Goal: Information Seeking & Learning: Learn about a topic

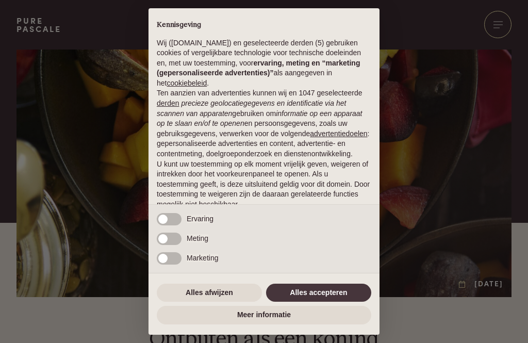
click at [328, 293] on button "Alles accepteren" at bounding box center [318, 293] width 105 height 19
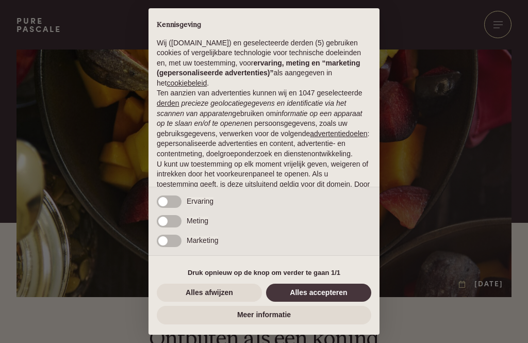
scroll to position [64, 0]
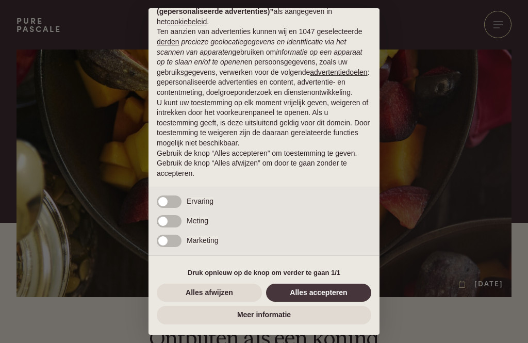
click at [319, 295] on button "Alles accepteren" at bounding box center [318, 293] width 105 height 19
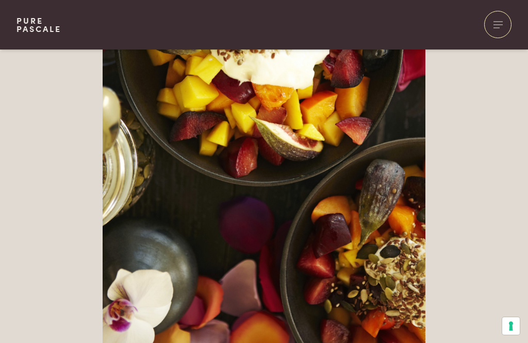
scroll to position [996, 0]
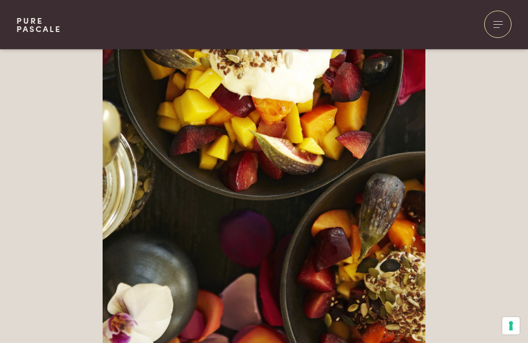
click at [367, 203] on img at bounding box center [264, 123] width 323 height 484
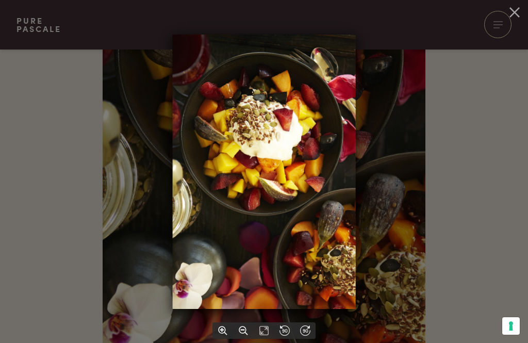
click at [525, 6] on div at bounding box center [264, 171] width 528 height 343
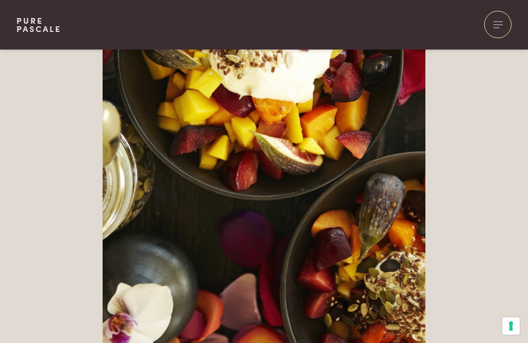
scroll to position [1053, 0]
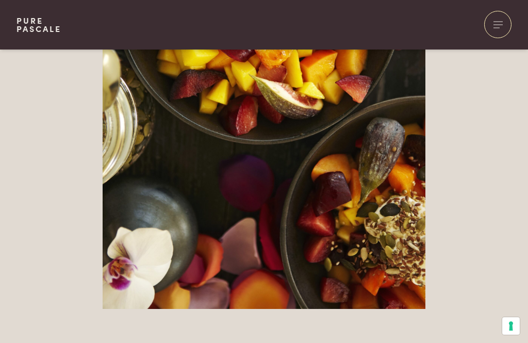
click at [508, 26] on div at bounding box center [497, 24] width 27 height 27
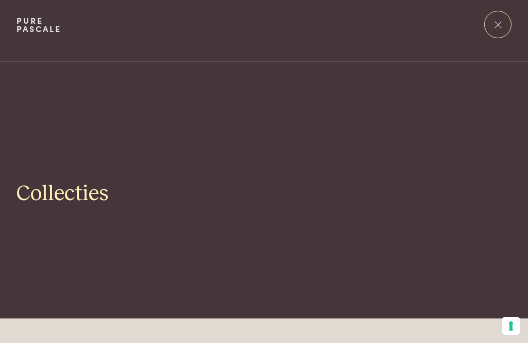
scroll to position [0, 0]
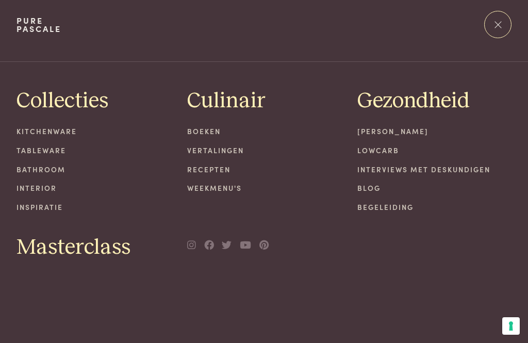
click at [500, 24] on div at bounding box center [497, 24] width 27 height 27
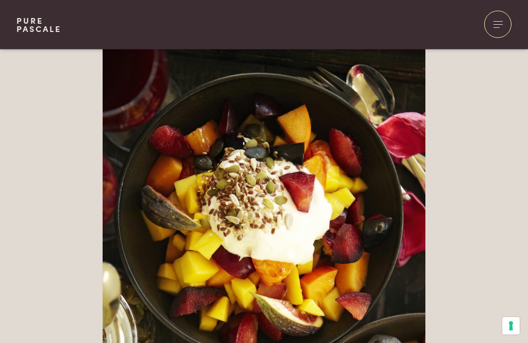
scroll to position [830, 0]
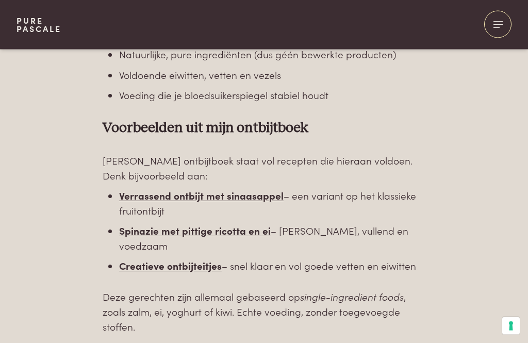
scroll to position [1532, 0]
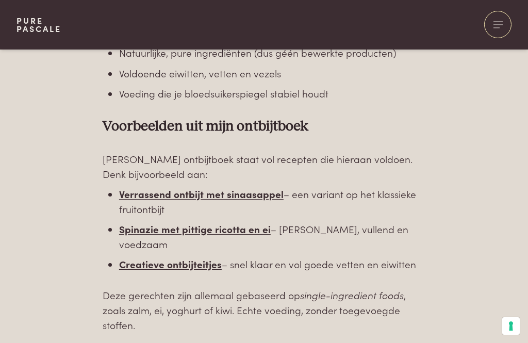
click at [254, 187] on b "Verrassend ontbijt met sinaasappel" at bounding box center [201, 194] width 165 height 14
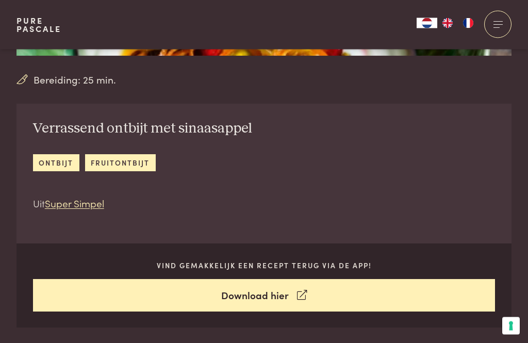
scroll to position [291, 0]
click at [59, 167] on link "ontbijt" at bounding box center [56, 162] width 46 height 17
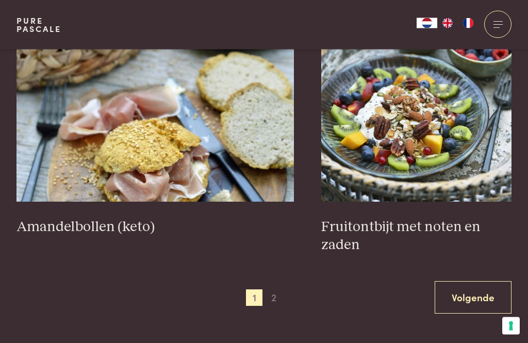
scroll to position [1903, 0]
click at [413, 115] on img at bounding box center [416, 98] width 190 height 206
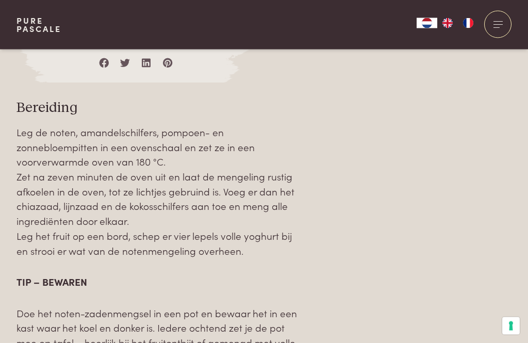
scroll to position [1137, 0]
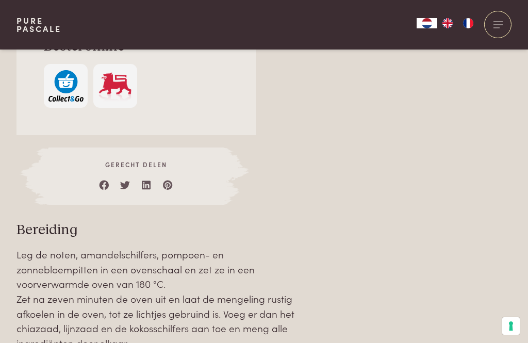
scroll to position [1011, 0]
